Goal: Transaction & Acquisition: Purchase product/service

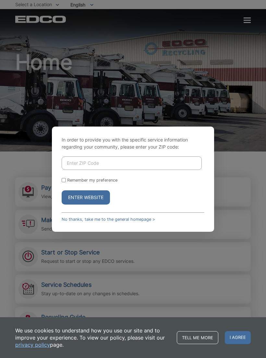
click at [93, 168] on input "Enter ZIP Code" at bounding box center [132, 163] width 140 height 14
type input "92024"
click at [91, 203] on button "Enter Website" at bounding box center [86, 197] width 48 height 14
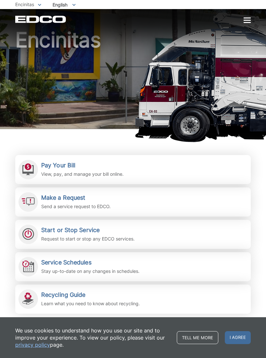
scroll to position [23, 0]
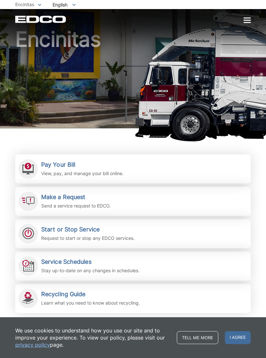
click at [86, 167] on h2 "Pay Your Bill" at bounding box center [82, 164] width 82 height 7
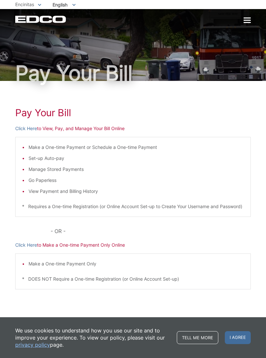
click at [201, 337] on link "Tell me more" at bounding box center [197, 337] width 41 height 13
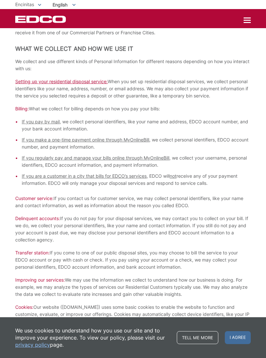
scroll to position [269, 0]
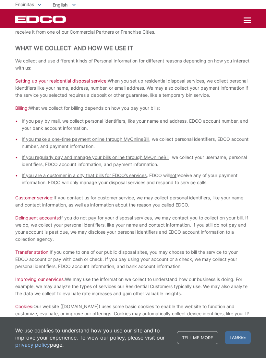
click at [112, 290] on p "Improving our services: We may use the information we collect to understand how…" at bounding box center [132, 286] width 235 height 21
click at [228, 344] on span "I agree" at bounding box center [237, 337] width 26 height 13
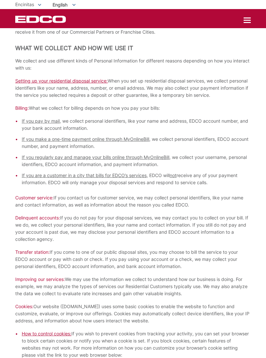
click at [246, 16] on div "EDCO Logo Home Residential Services Curbside Pickup Recycling Organic Recycling…" at bounding box center [132, 19] width 235 height 7
click at [244, 21] on div at bounding box center [246, 20] width 7 height 1
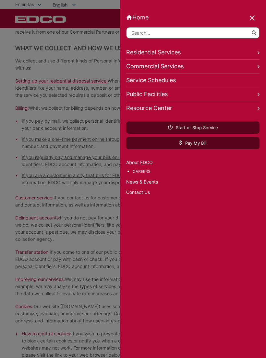
click at [179, 52] on link "Residential Services" at bounding box center [192, 53] width 133 height 14
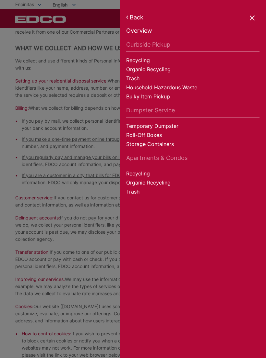
click at [254, 18] on div at bounding box center [252, 18] width 9 height 9
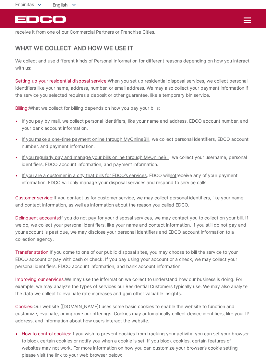
click at [247, 21] on div at bounding box center [246, 20] width 7 height 1
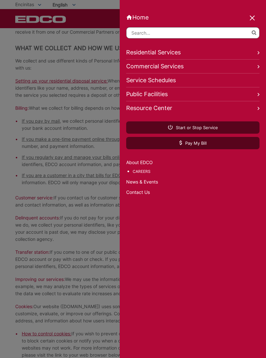
click at [225, 56] on link "Residential Services" at bounding box center [192, 53] width 133 height 14
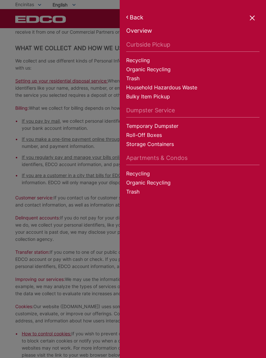
click at [166, 74] on link "Organic Recycling" at bounding box center [192, 70] width 133 height 9
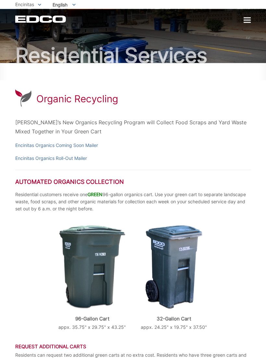
scroll to position [18, 0]
click at [246, 21] on div at bounding box center [246, 20] width 7 height 1
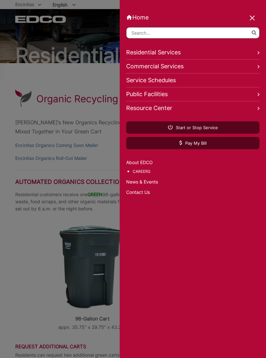
click at [212, 55] on link "Residential Services" at bounding box center [192, 53] width 133 height 14
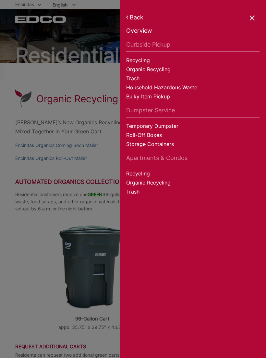
click at [49, 298] on div at bounding box center [133, 179] width 266 height 358
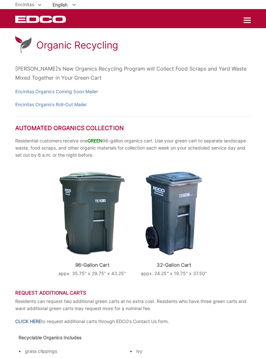
scroll to position [70, 0]
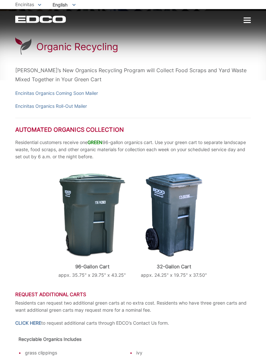
click at [250, 19] on div at bounding box center [246, 21] width 7 height 6
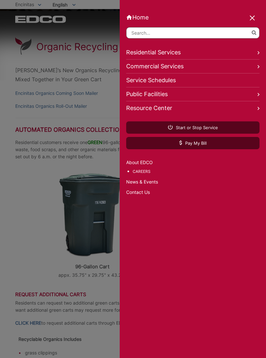
click at [206, 148] on link "Pay My Bill" at bounding box center [192, 143] width 133 height 12
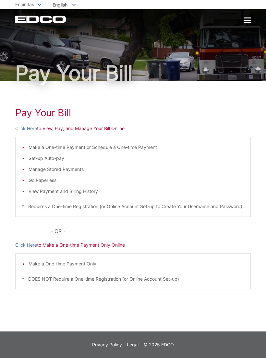
scroll to position [1, 0]
click at [116, 131] on p "Click Here to View, Pay, and Manage Your Bill Online" at bounding box center [132, 128] width 235 height 7
click at [76, 128] on p "Click Here to View, Pay, and Manage Your Bill Online" at bounding box center [132, 128] width 235 height 7
click at [117, 131] on p "Click Here to View, Pay, and Manage Your Bill Online" at bounding box center [132, 128] width 235 height 7
click at [86, 131] on p "Click Here to View, Pay, and Manage Your Bill Online" at bounding box center [132, 128] width 235 height 7
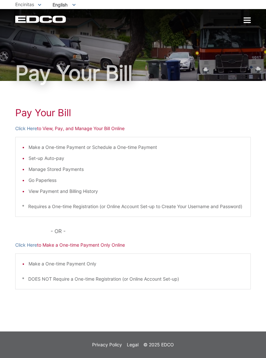
click at [45, 115] on h1 "Pay Your Bill" at bounding box center [132, 113] width 235 height 12
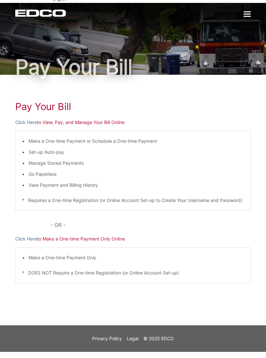
scroll to position [0, 0]
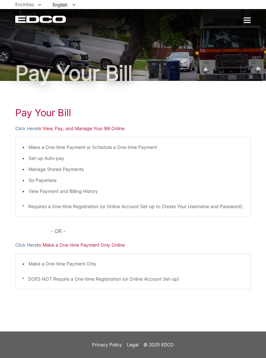
click at [111, 128] on p "Click Here to View, Pay, and Manage Your Bill Online" at bounding box center [132, 128] width 235 height 7
click at [246, 23] on div at bounding box center [246, 21] width 7 height 6
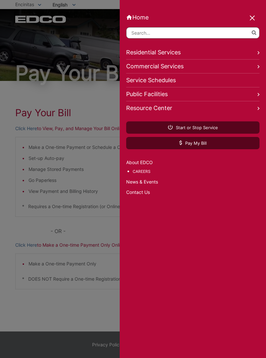
click at [196, 146] on span "Pay My Bill" at bounding box center [192, 143] width 27 height 6
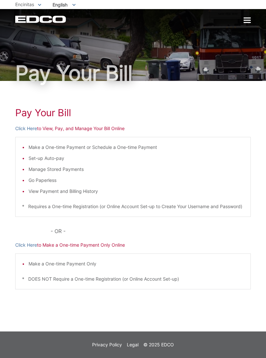
click at [97, 126] on p "Click Here to View, Pay, and Manage Your Bill Online" at bounding box center [132, 128] width 235 height 7
click at [27, 128] on link "Click Here" at bounding box center [26, 128] width 22 height 7
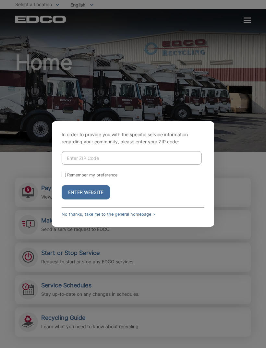
click at [116, 165] on input "Enter ZIP Code" at bounding box center [132, 158] width 140 height 14
type input "92024"
click at [97, 199] on button "Enter Website" at bounding box center [86, 192] width 48 height 14
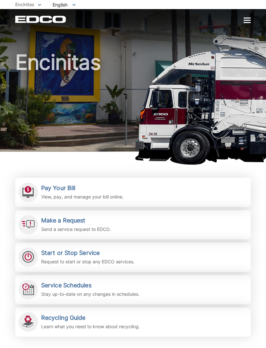
click at [63, 184] on h2 "Pay Your Bill" at bounding box center [82, 187] width 82 height 7
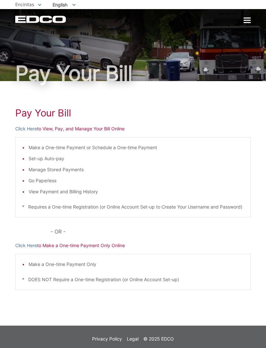
click at [53, 130] on p "Click Here to View, Pay, and Manage Your Bill Online" at bounding box center [132, 128] width 235 height 7
click at [22, 126] on link "Click Here" at bounding box center [26, 128] width 22 height 7
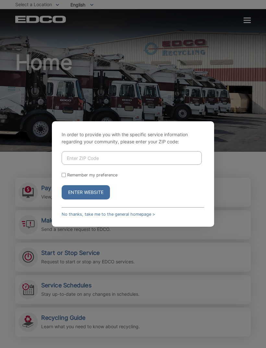
click at [129, 165] on input "Enter ZIP Code" at bounding box center [132, 158] width 140 height 14
type input "92024"
click at [97, 199] on button "Enter Website" at bounding box center [86, 192] width 48 height 14
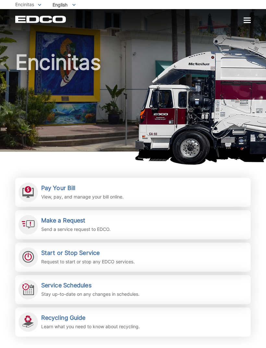
click at [247, 22] on div at bounding box center [246, 21] width 7 height 6
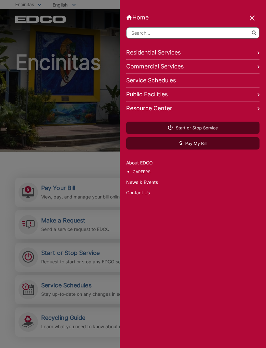
click at [200, 191] on link "Contact Us" at bounding box center [192, 192] width 133 height 7
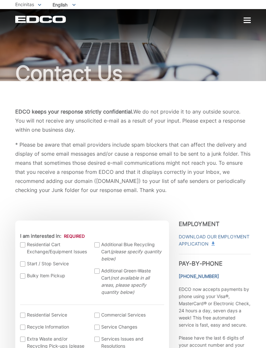
click at [246, 21] on div at bounding box center [246, 21] width 7 height 6
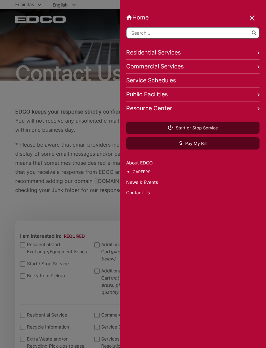
click at [199, 145] on span "Pay My Bill" at bounding box center [192, 143] width 27 height 6
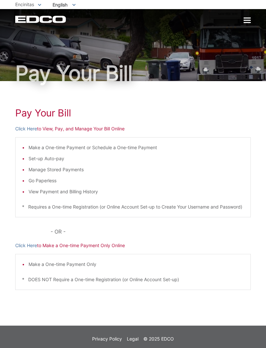
click at [25, 126] on link "Click Here" at bounding box center [26, 128] width 22 height 7
